Goal: Use online tool/utility

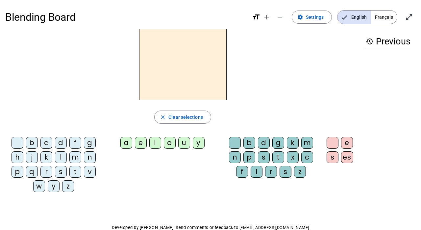
click at [59, 155] on div "l" at bounding box center [61, 157] width 12 height 12
click at [139, 143] on div "e" at bounding box center [141, 143] width 12 height 12
click at [183, 143] on div "u" at bounding box center [184, 143] width 12 height 12
click at [74, 175] on div "t" at bounding box center [75, 172] width 12 height 12
click at [57, 141] on div "d" at bounding box center [61, 143] width 12 height 12
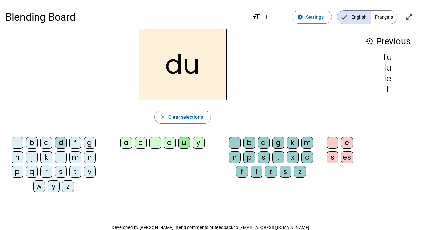
click at [139, 143] on div "e" at bounding box center [141, 143] width 12 height 12
drag, startPoint x: 73, startPoint y: 170, endPoint x: 70, endPoint y: 172, distance: 4.2
click at [71, 172] on div "t" at bounding box center [75, 172] width 12 height 12
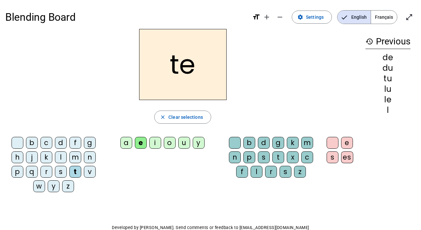
click at [125, 142] on div "a" at bounding box center [126, 143] width 12 height 12
